Goal: Communication & Community: Answer question/provide support

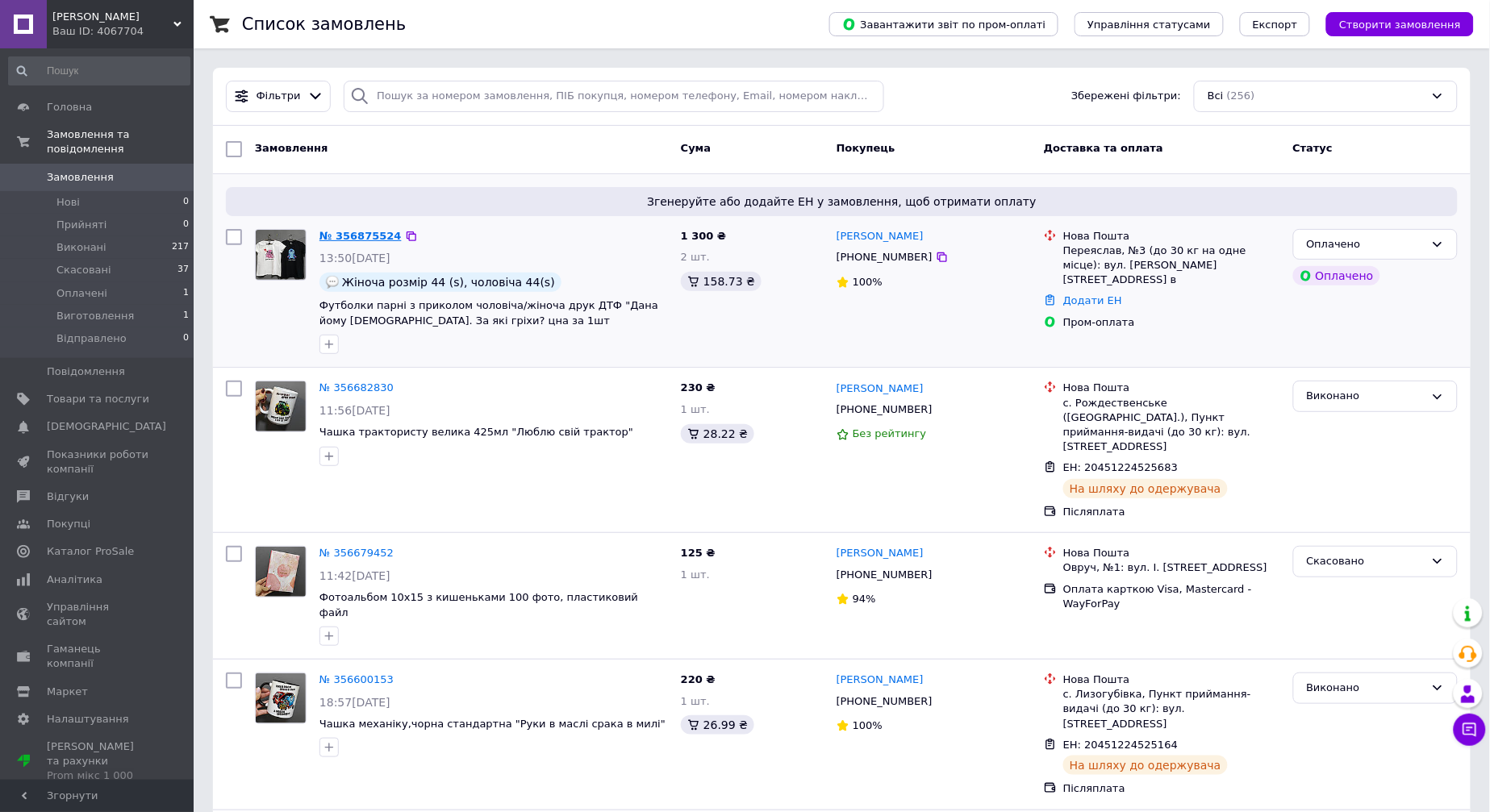
click at [369, 232] on link "№ 356875524" at bounding box center [360, 236] width 82 height 12
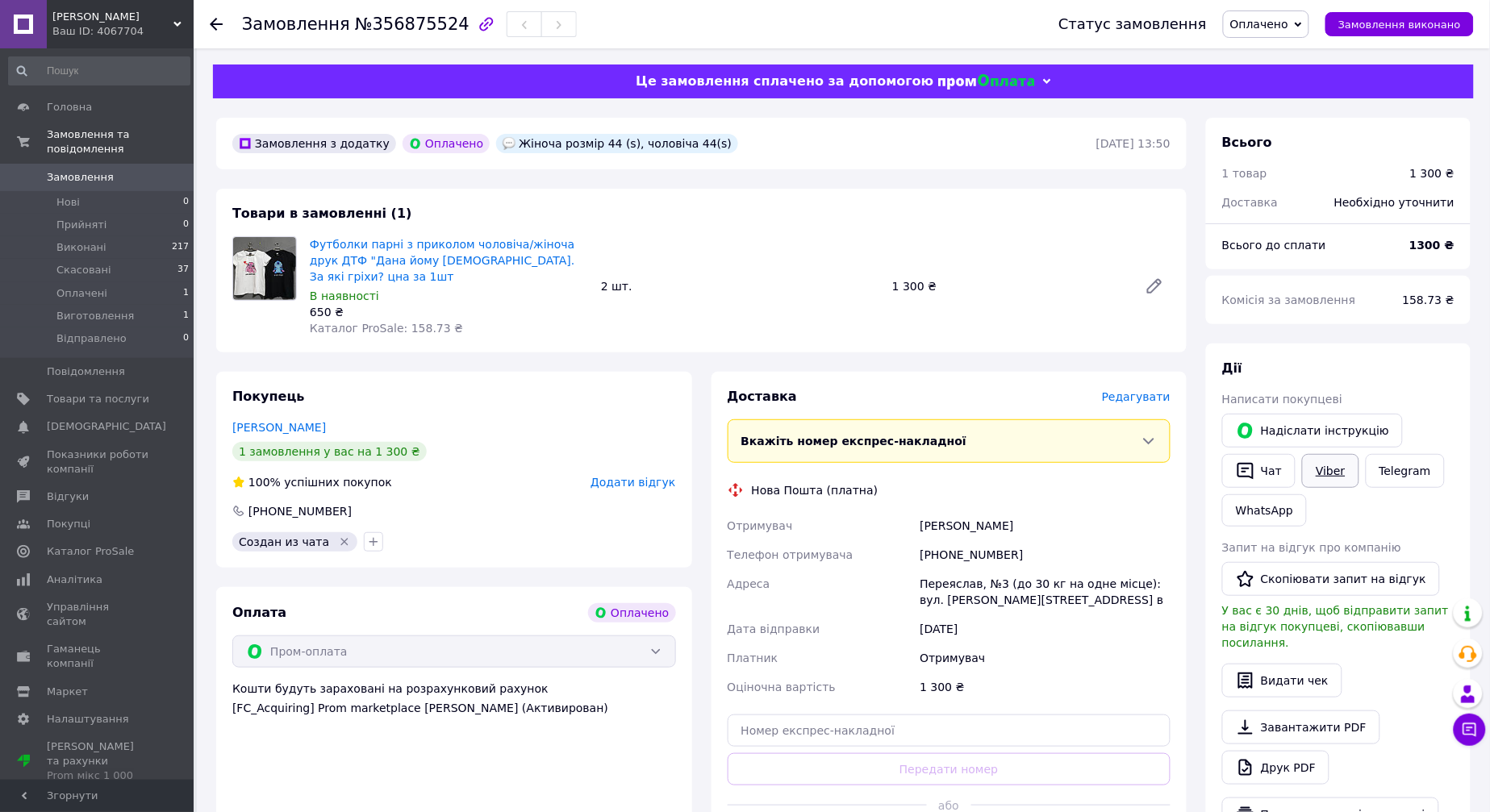
click at [1335, 479] on link "Viber" at bounding box center [1330, 471] width 56 height 34
click at [1245, 355] on div "[PERSON_NAME] покупцеві   [PERSON_NAME] інструкцію   Чат Viber Telegram WhatsAp…" at bounding box center [1338, 595] width 264 height 504
click at [1412, 465] on link "Telegram" at bounding box center [1405, 471] width 79 height 34
